Goal: Check status

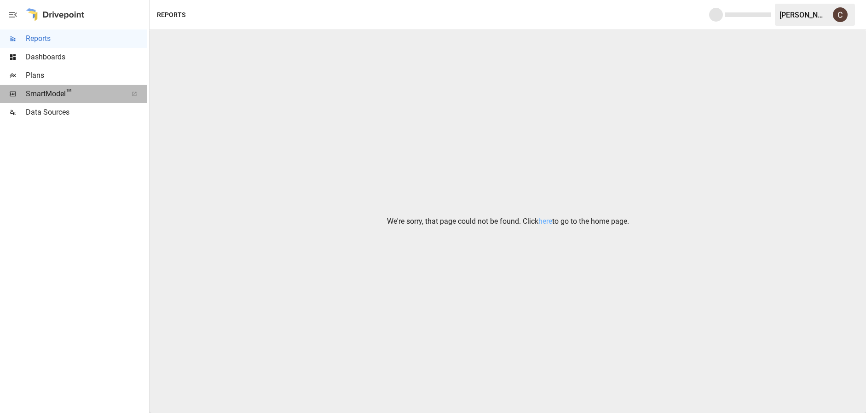
click at [83, 92] on span "SmartModel ™" at bounding box center [74, 93] width 96 height 11
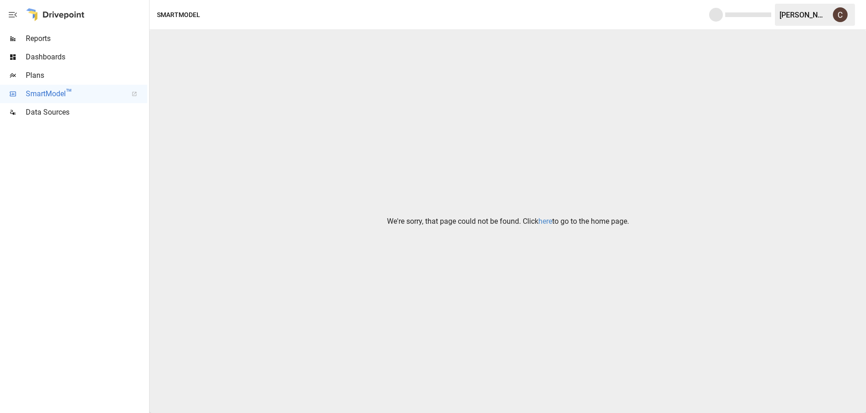
click at [543, 225] on link "here" at bounding box center [546, 221] width 14 height 9
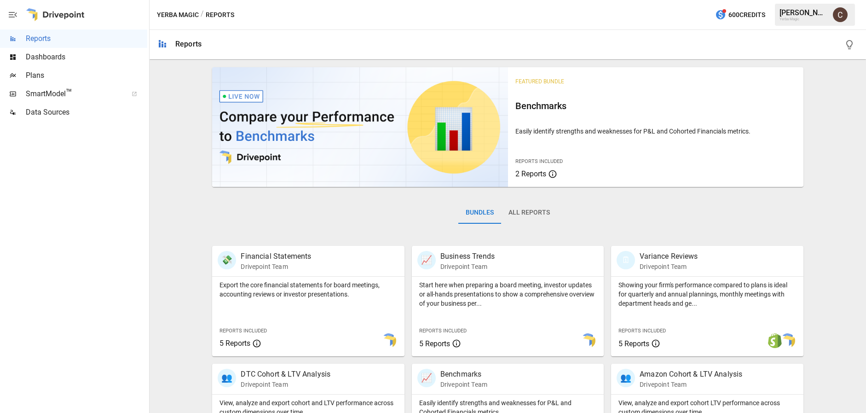
click at [60, 51] on div "Dashboards" at bounding box center [73, 57] width 147 height 18
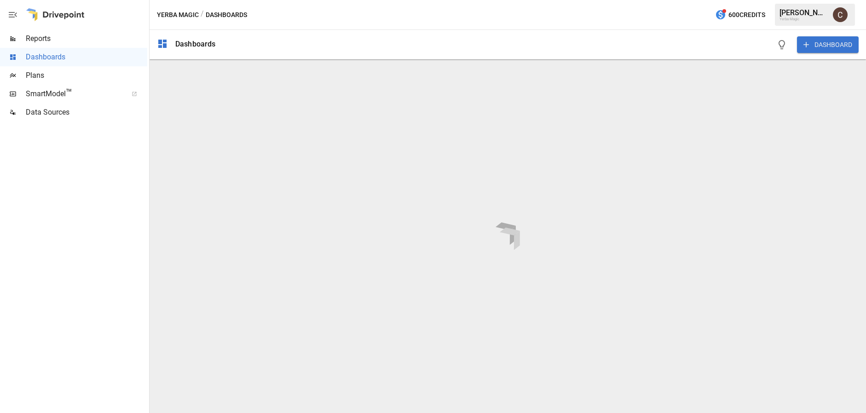
click at [62, 41] on span "Reports" at bounding box center [87, 38] width 122 height 11
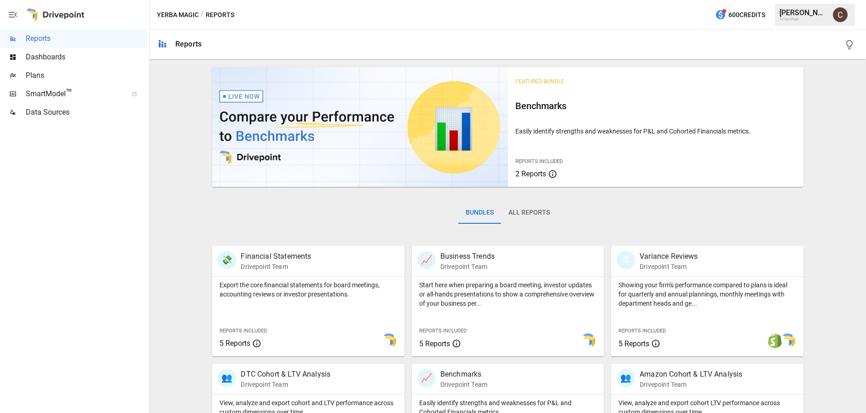
scroll to position [183, 0]
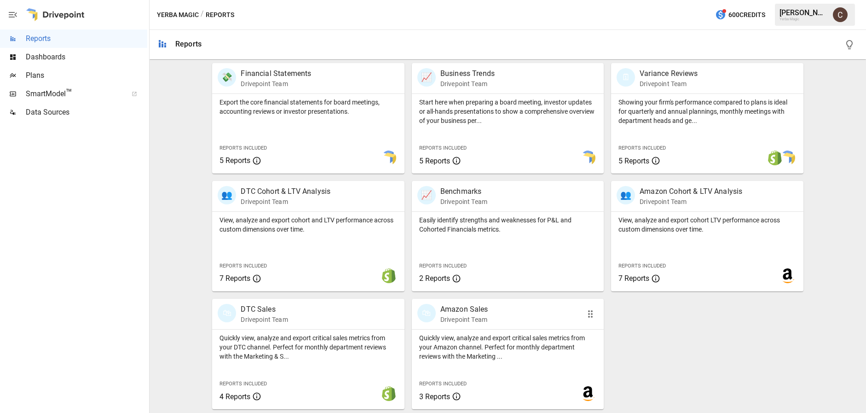
click at [472, 335] on p "Quickly view, analyze and export critical sales metrics from your Amazon channe…" at bounding box center [507, 347] width 177 height 28
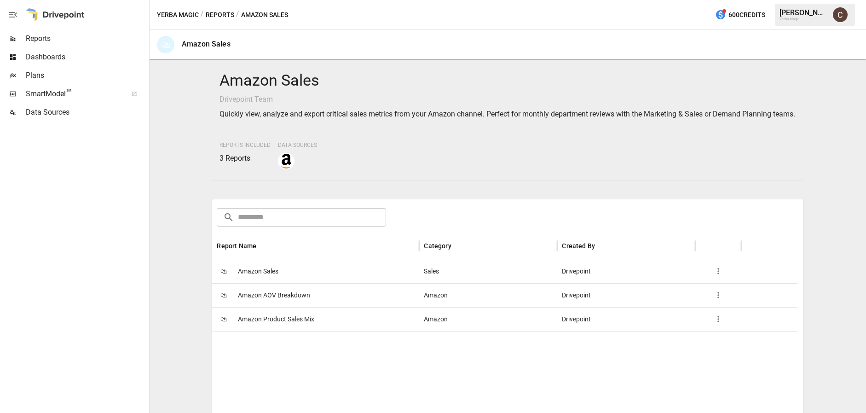
click at [297, 283] on div "🛍 Amazon Sales" at bounding box center [315, 271] width 207 height 24
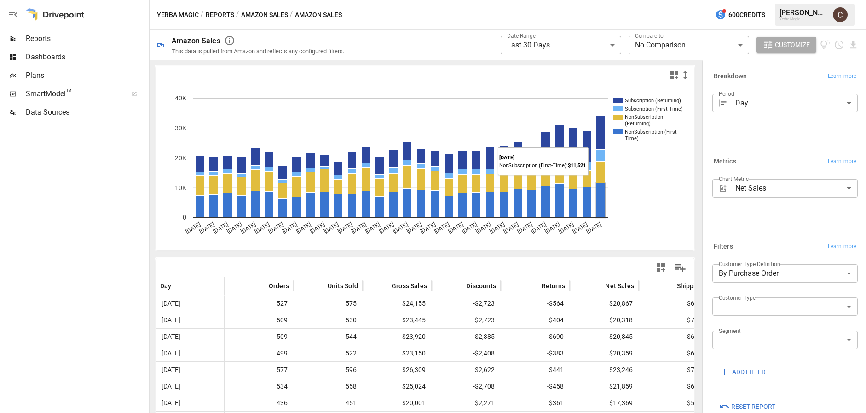
drag, startPoint x: 598, startPoint y: 132, endPoint x: 605, endPoint y: 200, distance: 68.0
click at [584, 0] on body "**********" at bounding box center [433, 0] width 866 height 0
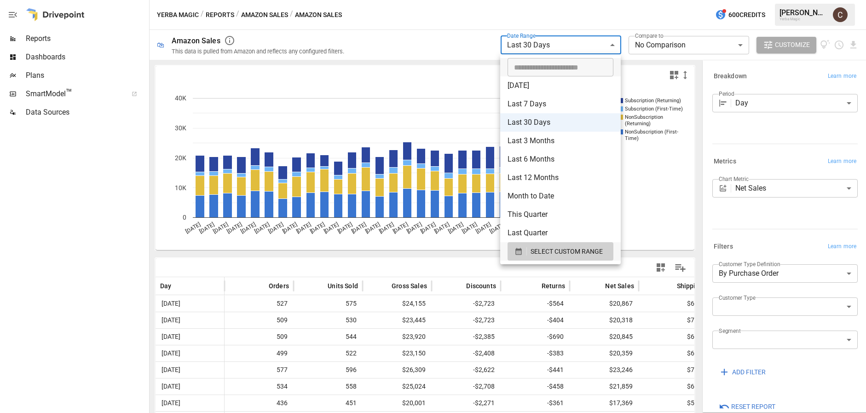
click at [548, 105] on li "Last 7 Days" at bounding box center [560, 104] width 121 height 18
type input "**********"
